Goal: Information Seeking & Learning: Learn about a topic

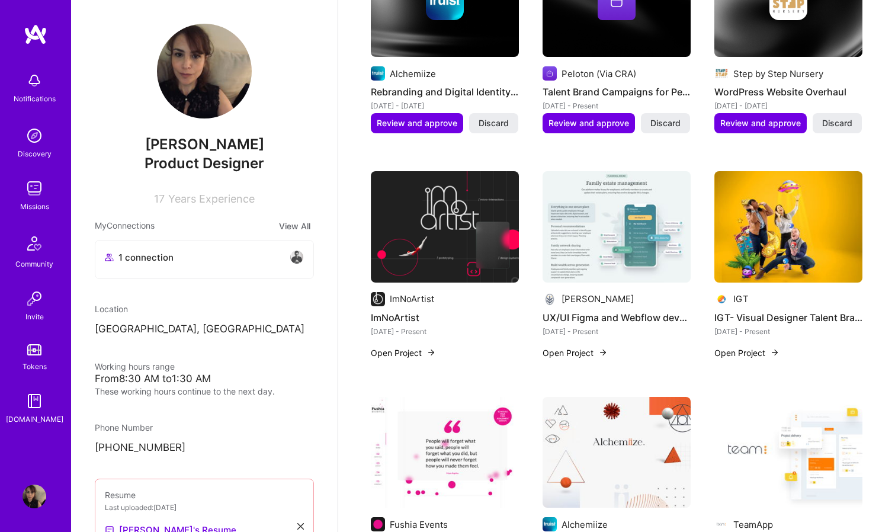
scroll to position [993, 0]
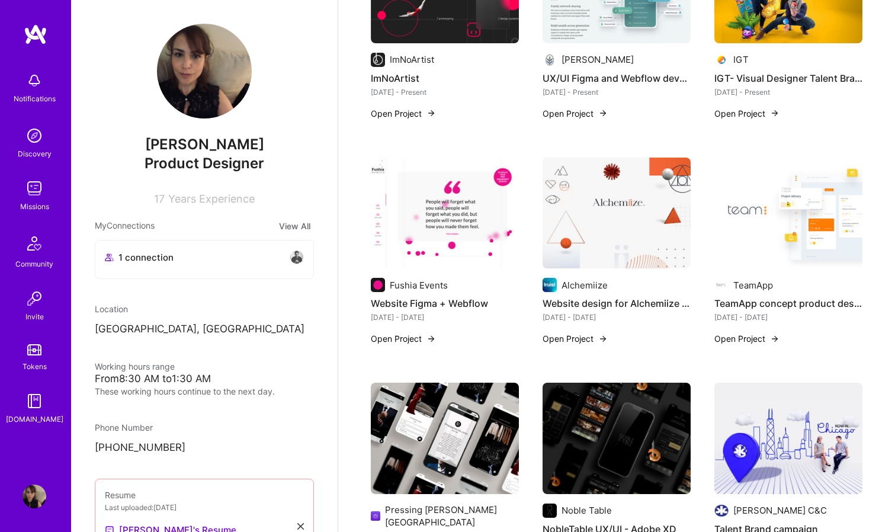
click at [30, 197] on img at bounding box center [34, 188] width 24 height 24
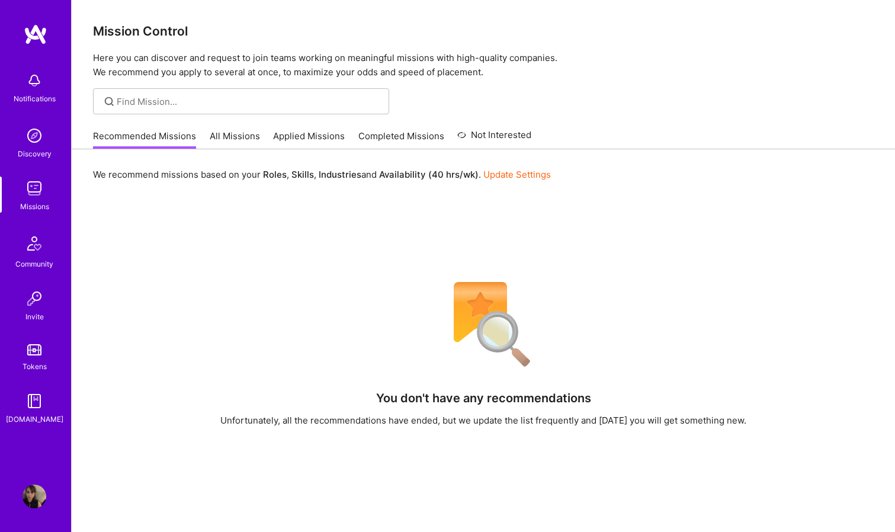
click at [236, 140] on link "All Missions" at bounding box center [235, 140] width 50 height 20
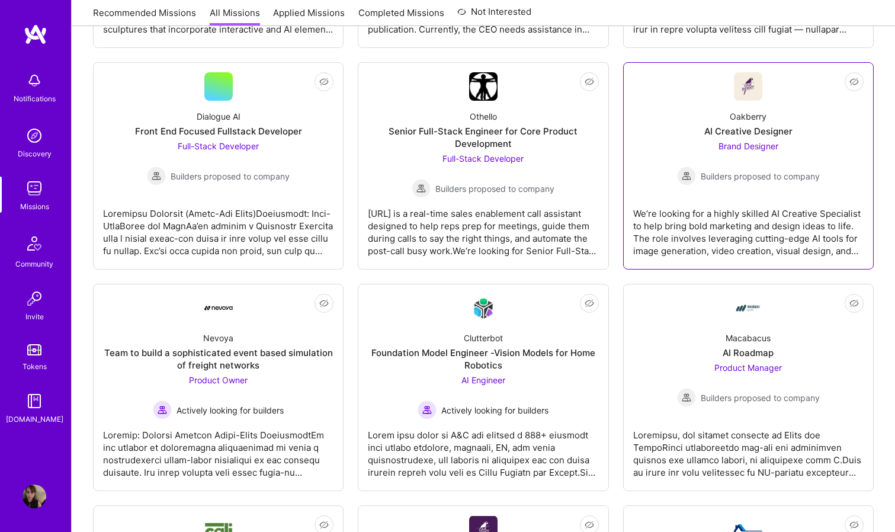
scroll to position [580, 0]
click at [764, 217] on div "We’re looking for a highly skilled AI Creative Specialist to help bring bold ma…" at bounding box center [748, 226] width 230 height 59
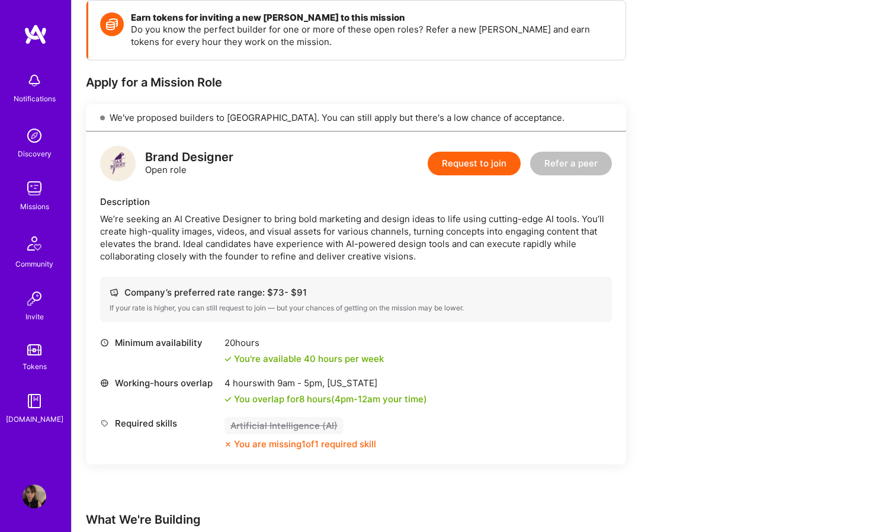
scroll to position [171, 0]
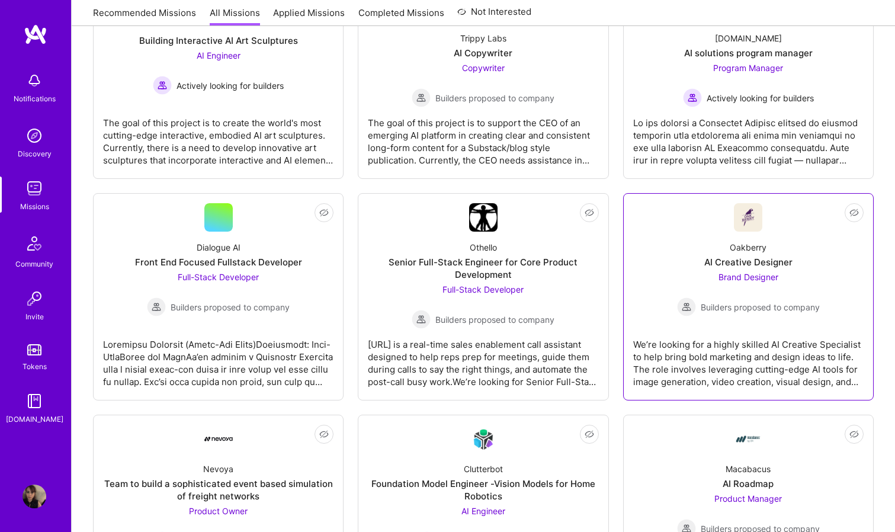
scroll to position [480, 0]
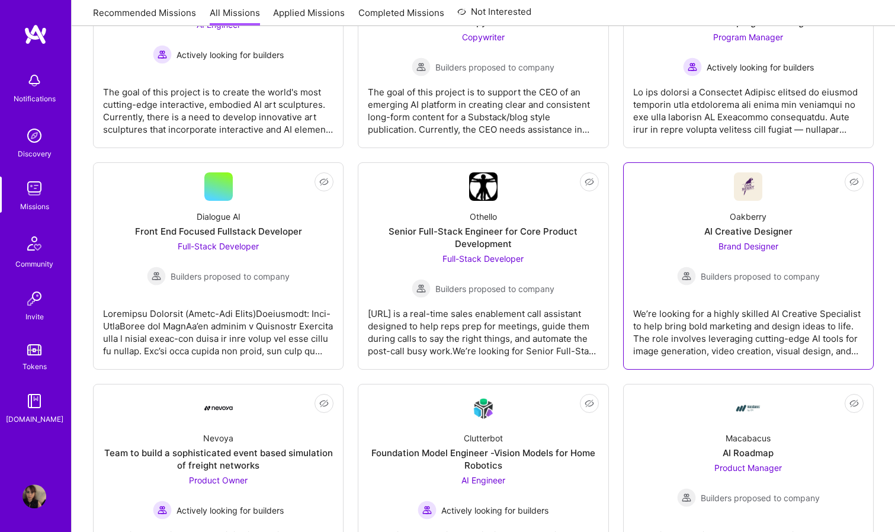
click at [678, 331] on div "We’re looking for a highly skilled AI Creative Specialist to help bring bold ma…" at bounding box center [748, 327] width 230 height 59
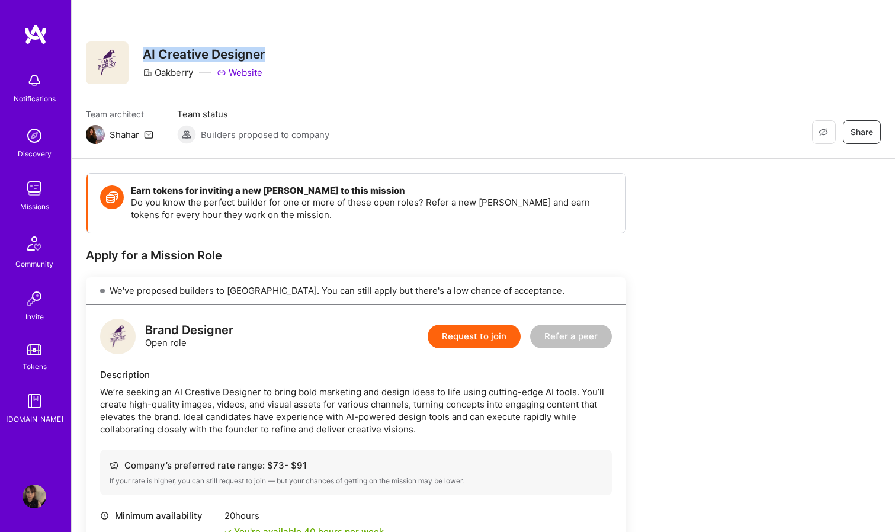
drag, startPoint x: 144, startPoint y: 51, endPoint x: 277, endPoint y: 54, distance: 132.7
click at [277, 54] on div "Restore Not Interested Share AI Creative Designer Oakberry Website" at bounding box center [483, 62] width 795 height 43
copy h3 "AI Creative Designer"
